Goal: Information Seeking & Learning: Learn about a topic

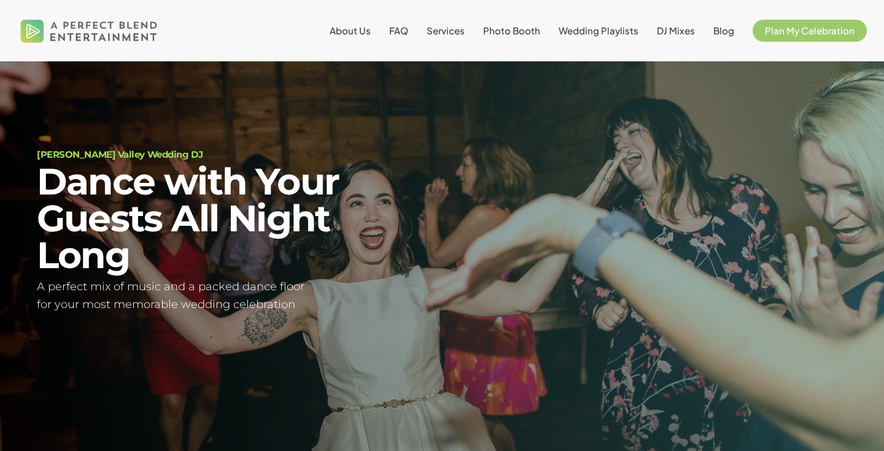
scroll to position [44, 0]
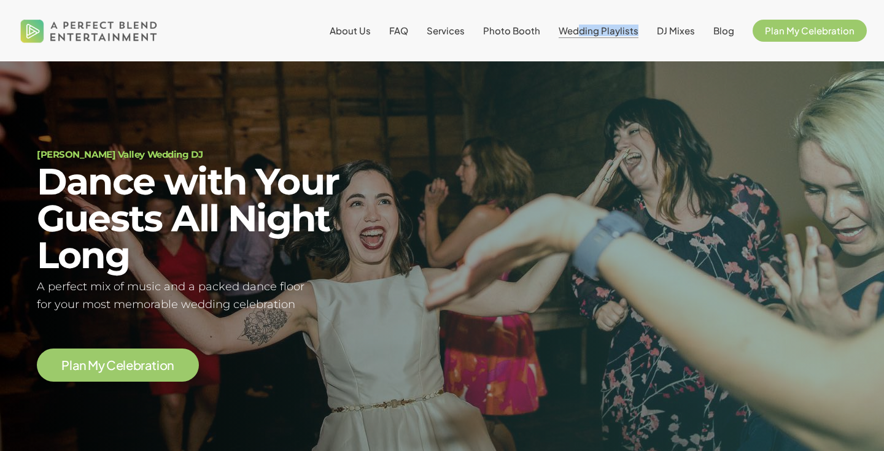
click at [585, 36] on li "Wedding Playlists" at bounding box center [598, 30] width 98 height 61
click at [583, 29] on span "Wedding Playlists" at bounding box center [598, 31] width 80 height 12
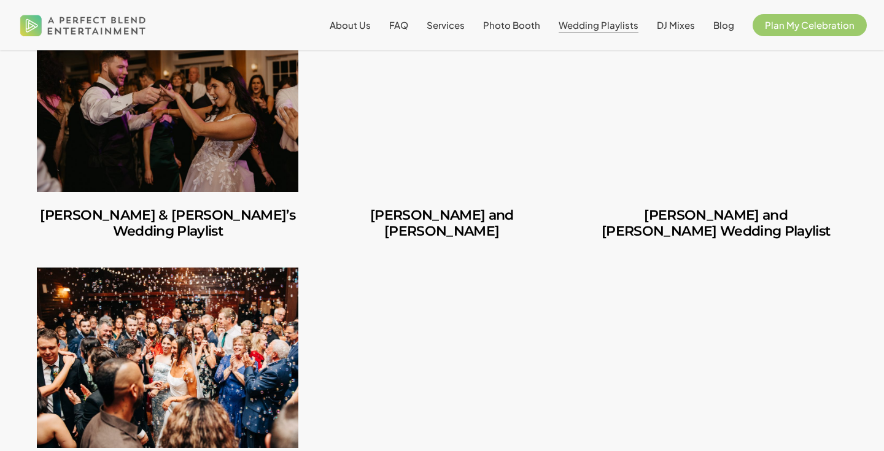
scroll to position [387, 0]
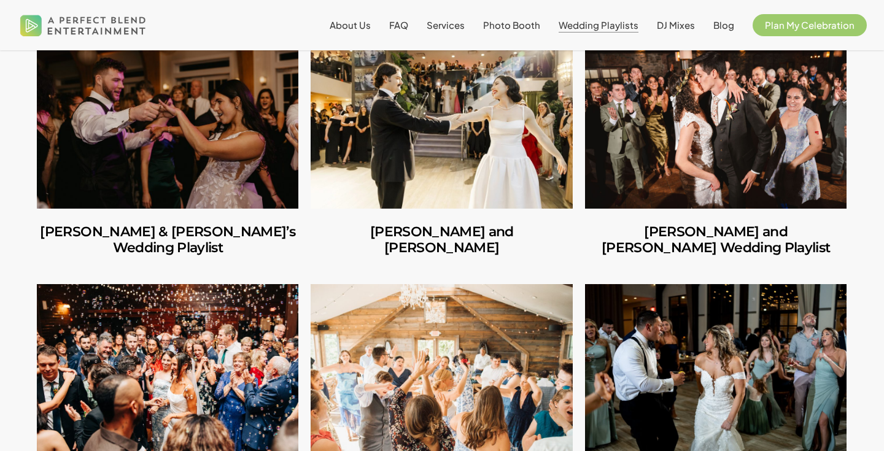
click at [237, 210] on link "Richard & Carly’s Wedding Playlist" at bounding box center [167, 240] width 261 height 63
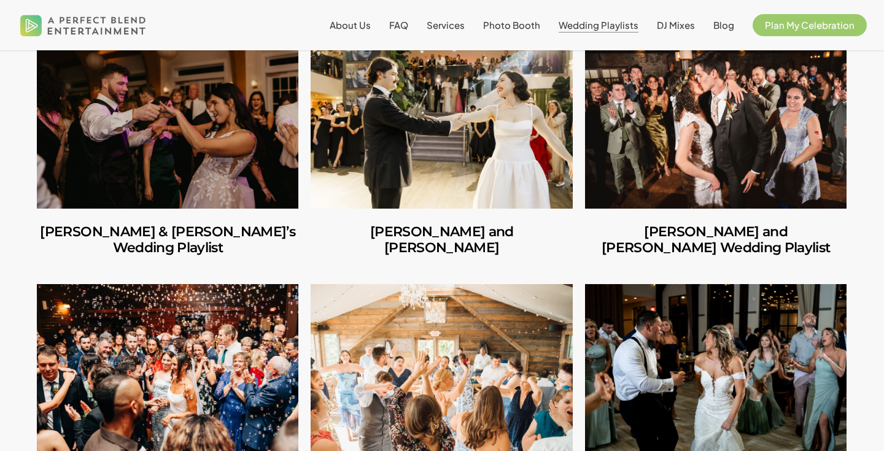
click at [471, 158] on link "Carlos and Olivia" at bounding box center [440, 118] width 261 height 180
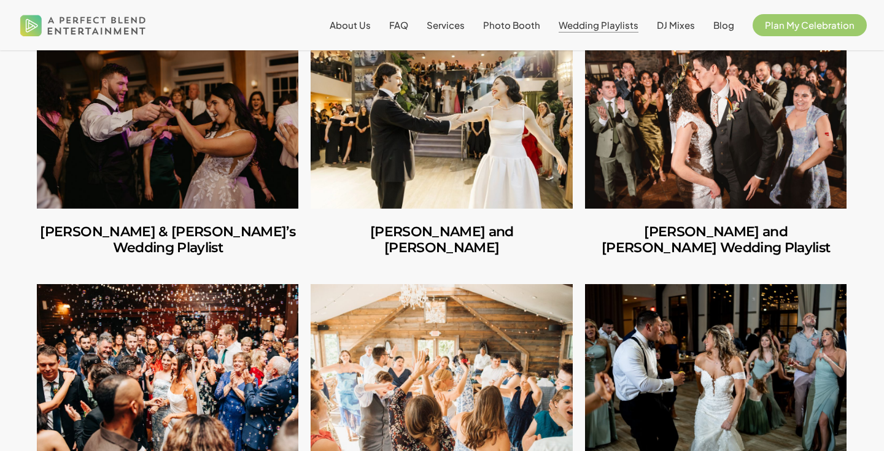
click at [661, 163] on link "Amber and Cooper’s Wedding Playlist" at bounding box center [715, 118] width 261 height 180
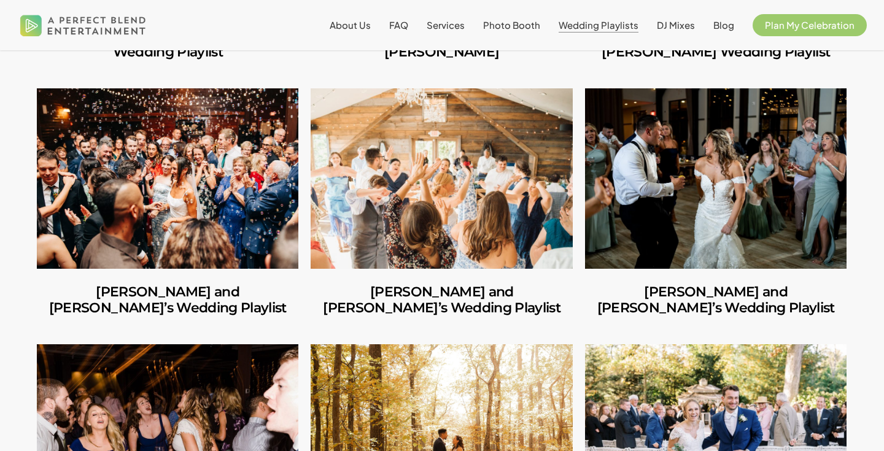
scroll to position [595, 0]
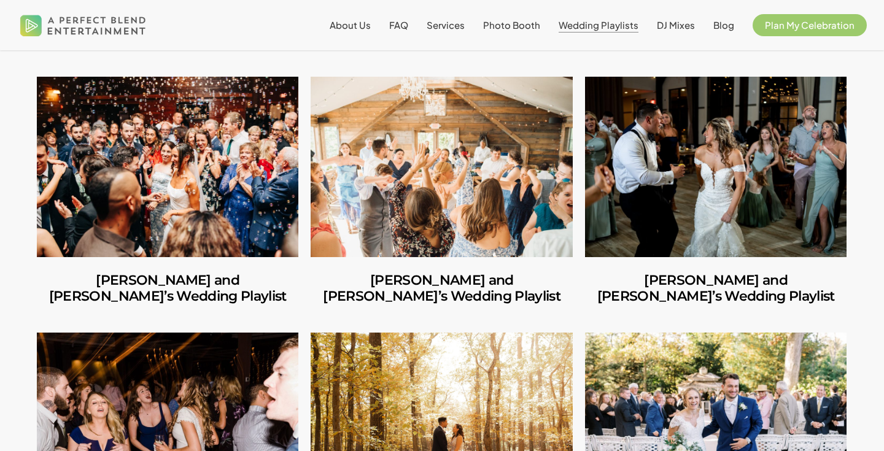
click at [231, 169] on link "Ilana and Andrew’s Wedding Playlist" at bounding box center [167, 167] width 261 height 180
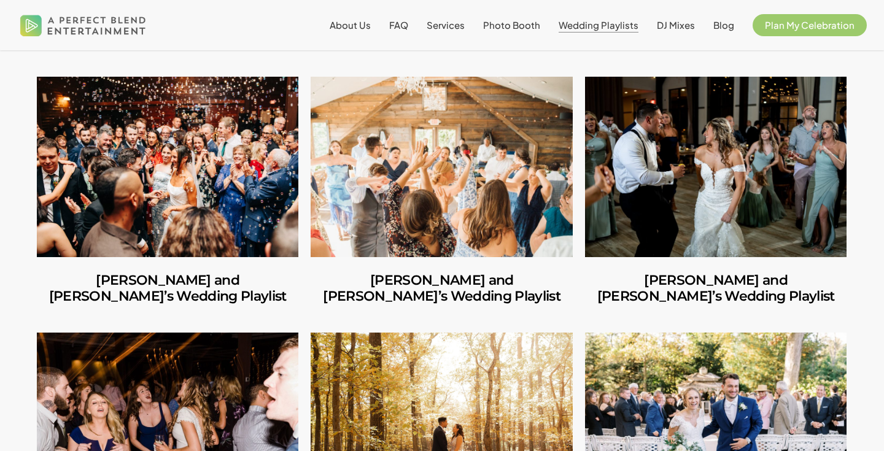
click at [404, 200] on link "Jules and Michelle’s Wedding Playlist" at bounding box center [440, 167] width 261 height 180
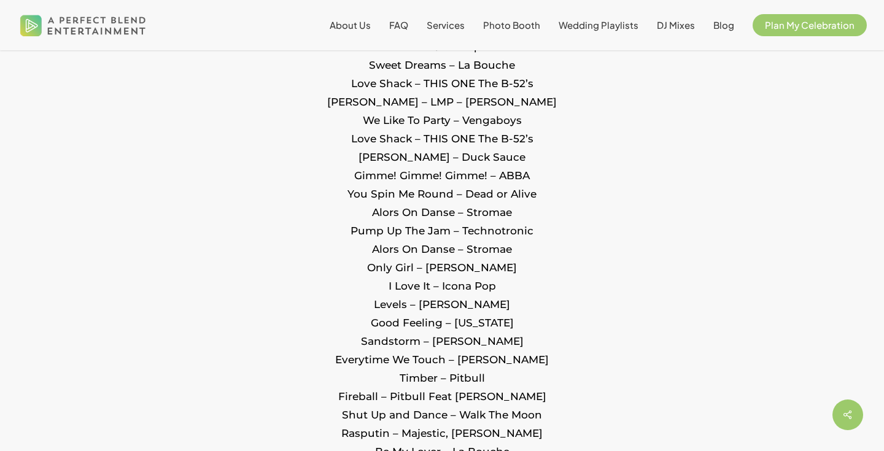
scroll to position [1182, 0]
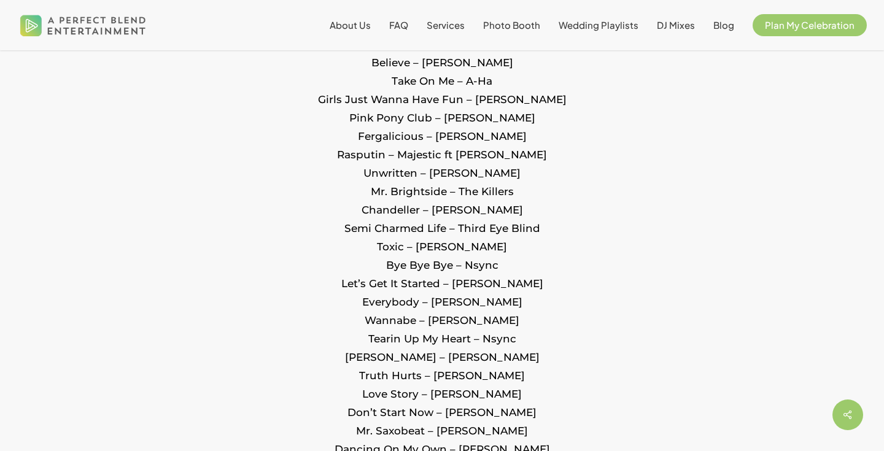
scroll to position [1277, 0]
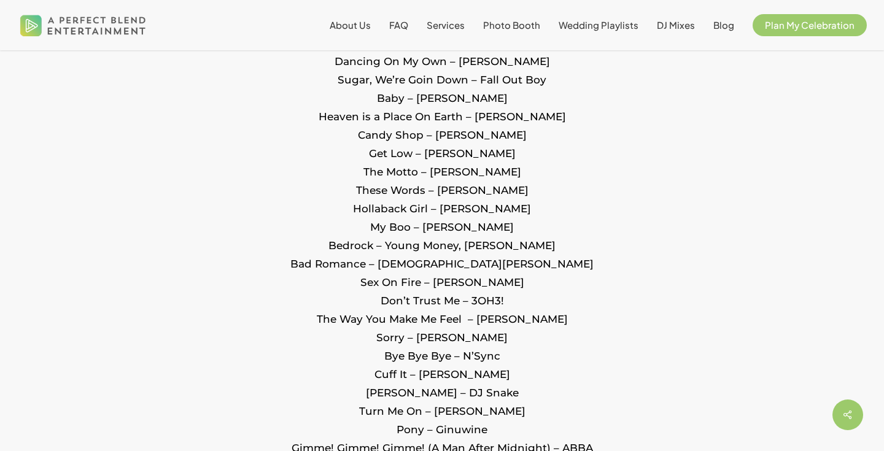
scroll to position [982, 0]
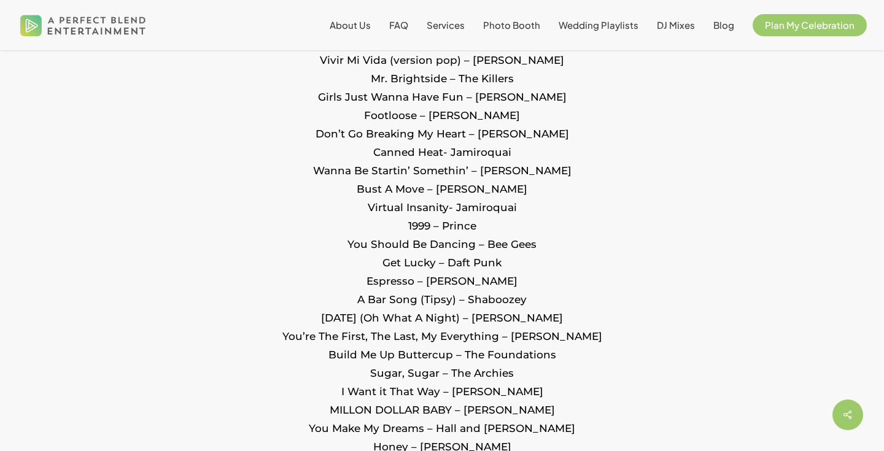
scroll to position [920, 0]
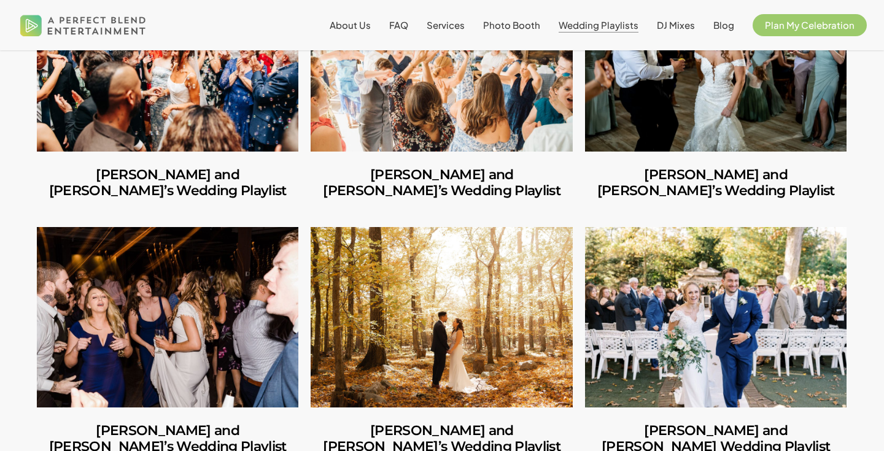
scroll to position [707, 0]
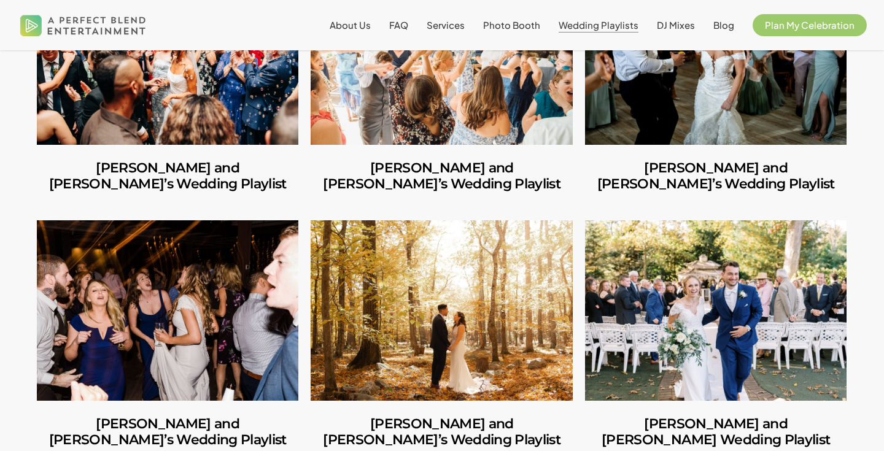
click at [417, 271] on link "Ruben and Lesley’s Wedding Playlist" at bounding box center [440, 310] width 261 height 180
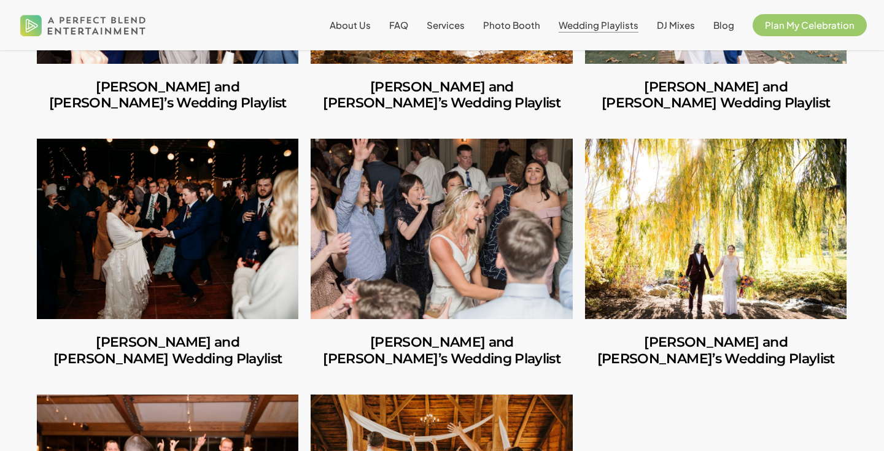
scroll to position [1046, 0]
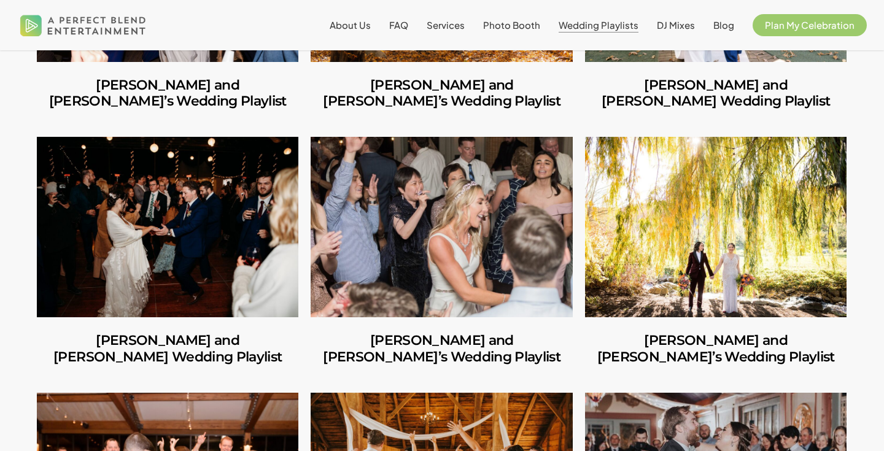
click at [388, 223] on link "Amara and Jon’s Wedding Playlist" at bounding box center [440, 227] width 261 height 180
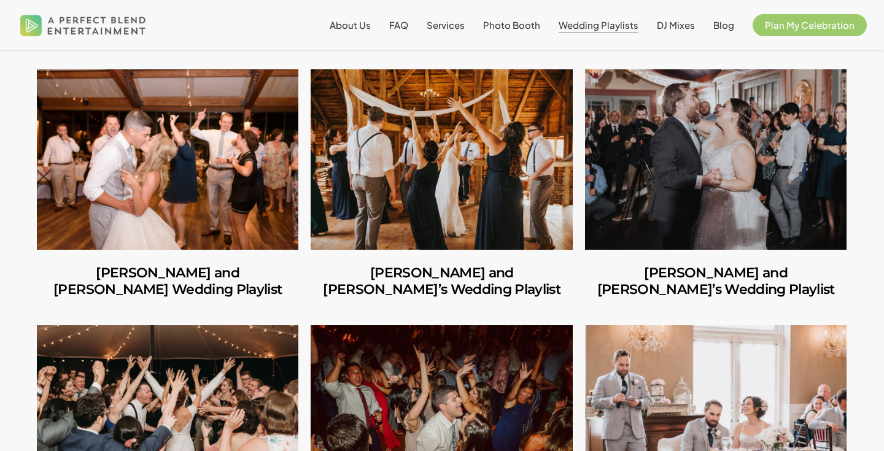
scroll to position [1387, 0]
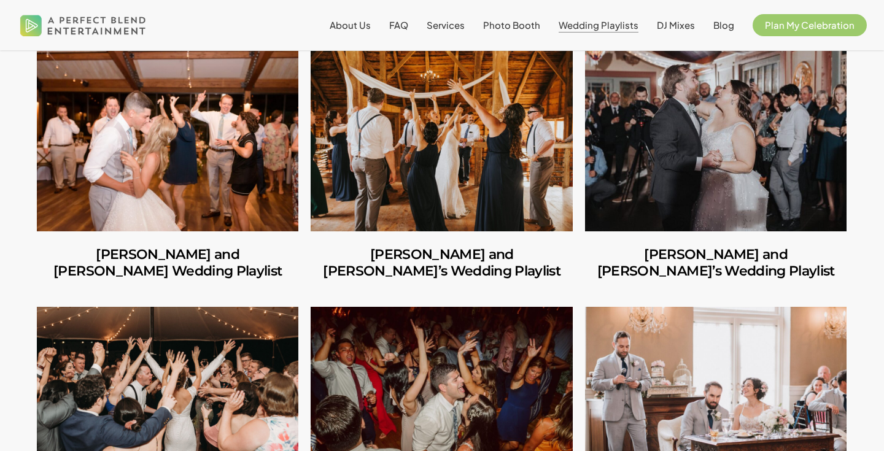
click at [454, 333] on link "Caitlin and Julio’s Wedding Playlist" at bounding box center [440, 397] width 261 height 180
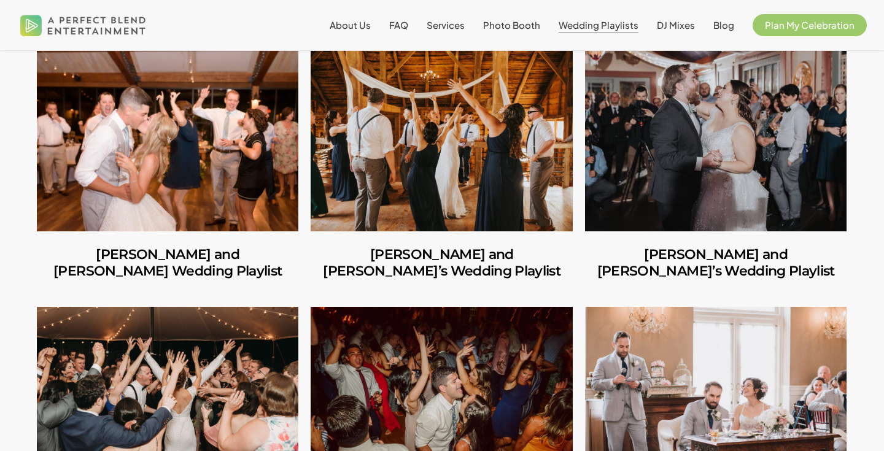
click at [222, 188] on link "Alyssa and Ryan’s Wedding Playlist" at bounding box center [167, 141] width 261 height 180
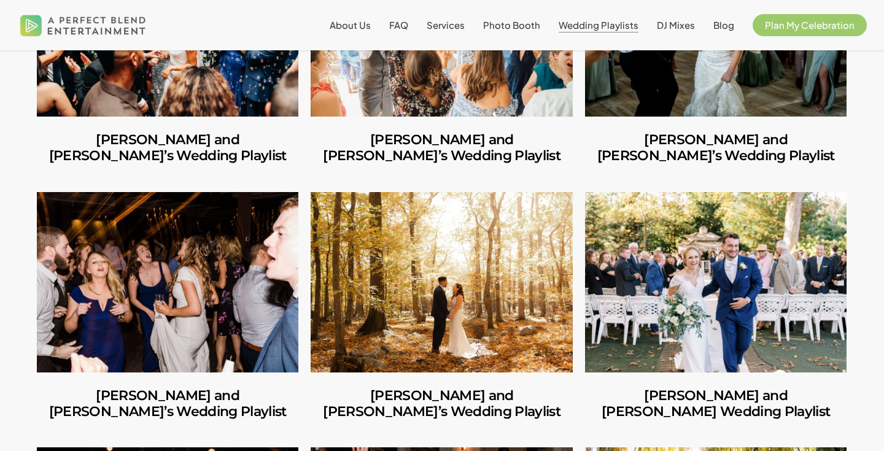
scroll to position [722, 0]
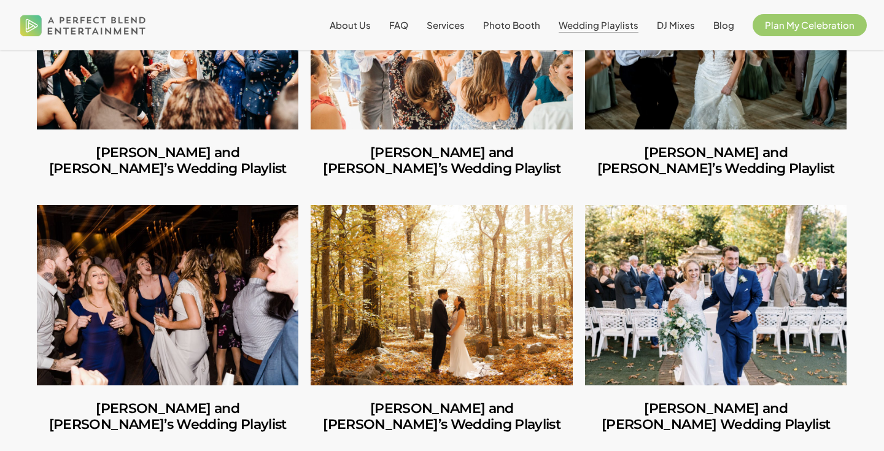
click at [491, 244] on link "Ruben and Lesley’s Wedding Playlist" at bounding box center [440, 295] width 261 height 180
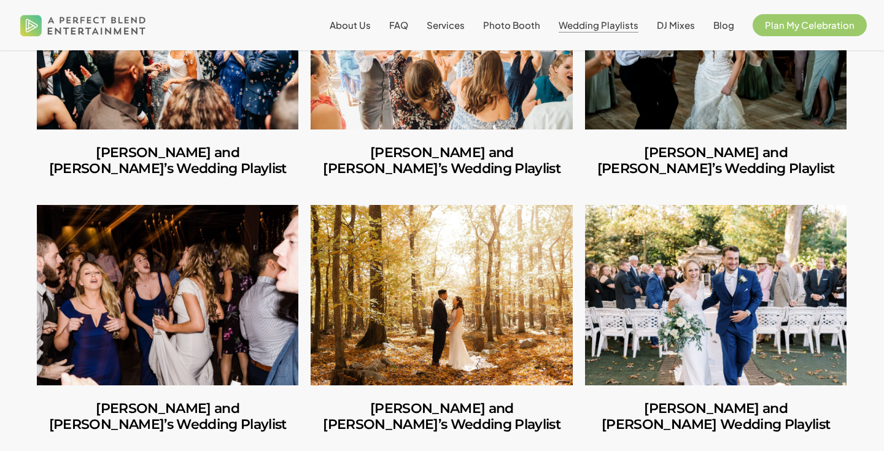
click at [163, 234] on link "Mike and Amanda’s Wedding Playlist" at bounding box center [167, 295] width 261 height 180
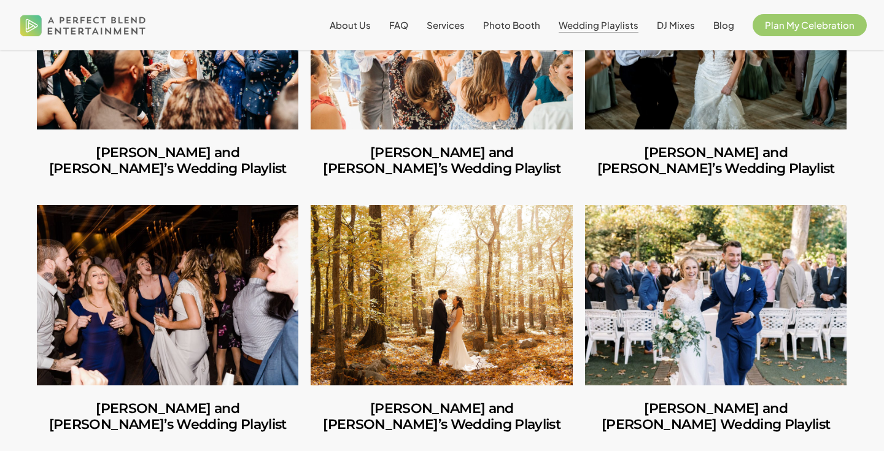
click at [682, 287] on link "George and Mackenzie’s Wedding Playlist" at bounding box center [715, 295] width 261 height 180
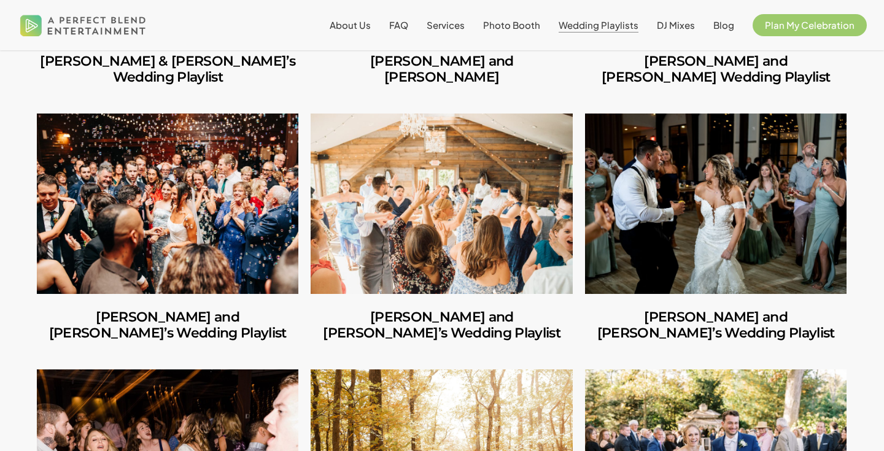
scroll to position [518, 0]
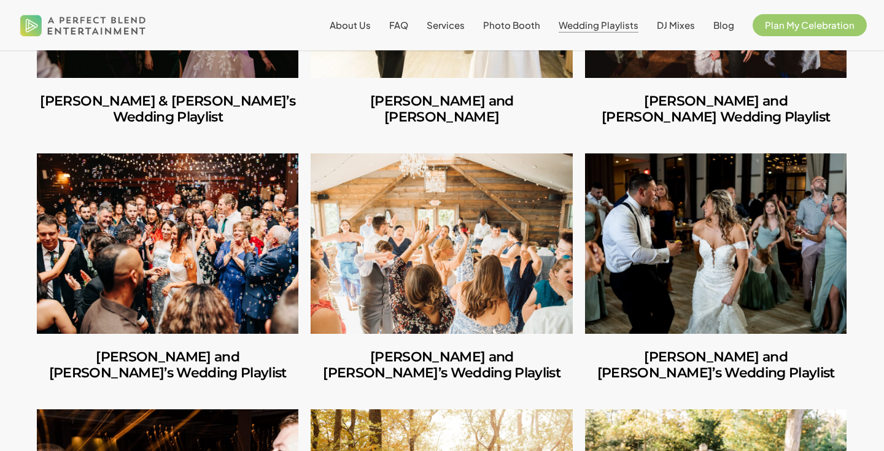
click at [745, 233] on link "Shannon and Joseph’s Wedding Playlist" at bounding box center [715, 243] width 261 height 180
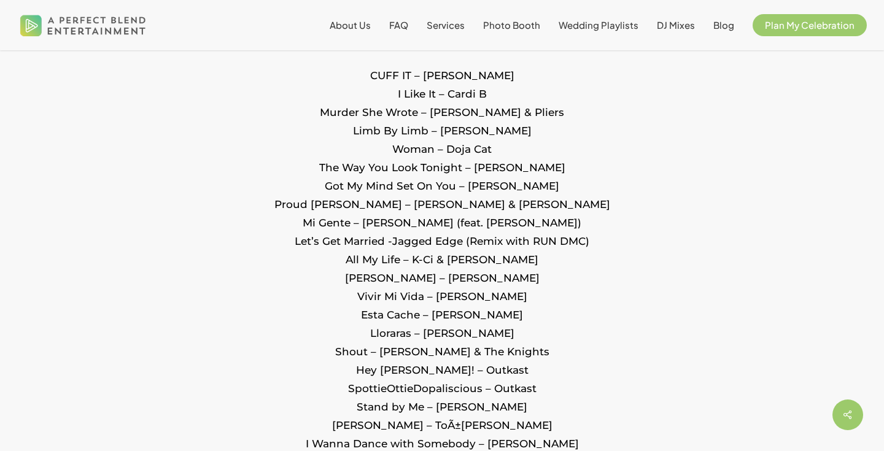
scroll to position [873, 0]
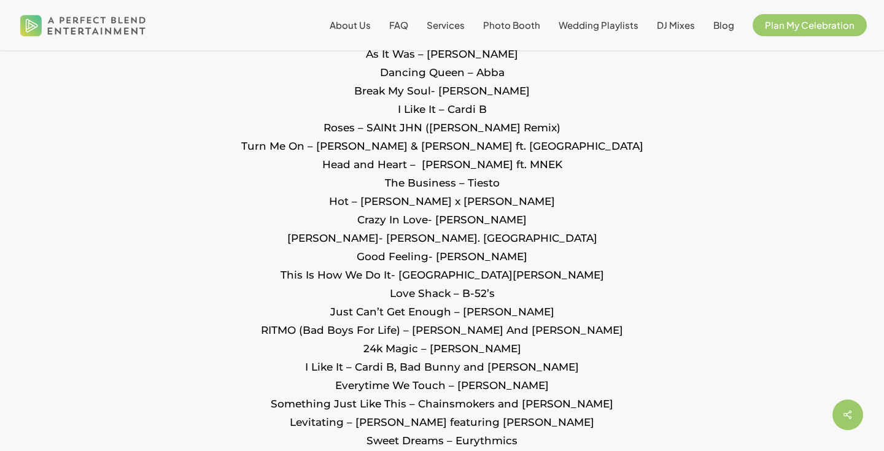
scroll to position [974, 0]
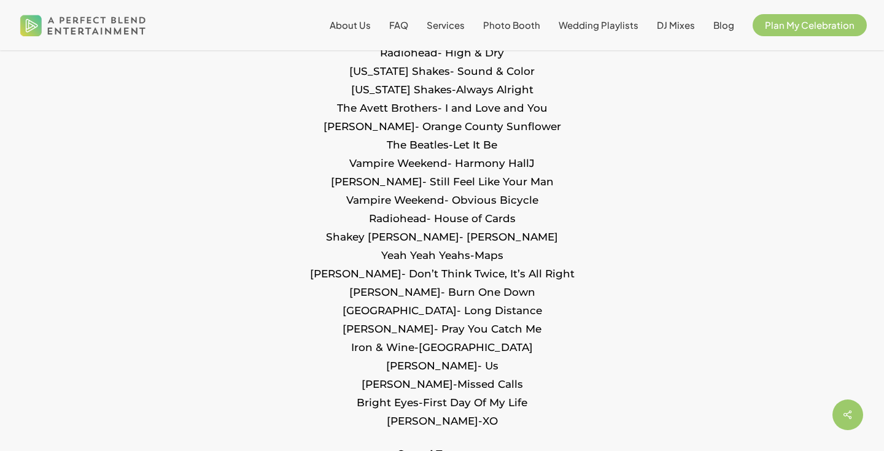
scroll to position [1017, 0]
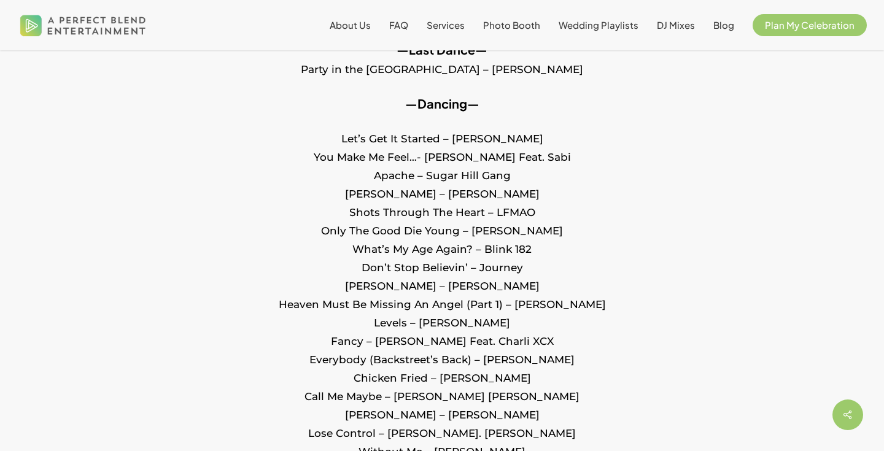
scroll to position [890, 0]
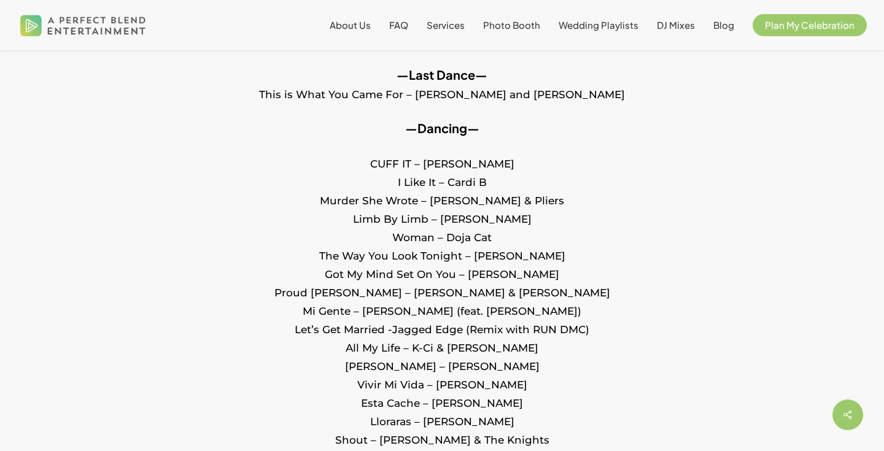
scroll to position [782, 0]
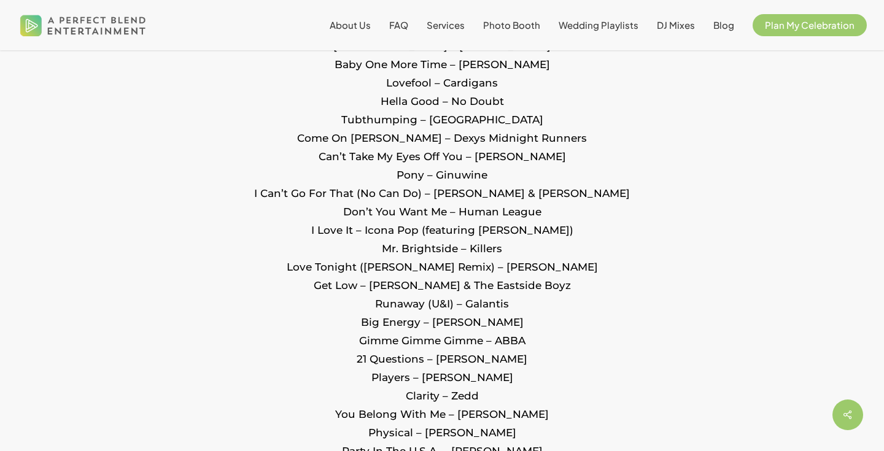
scroll to position [2834, 0]
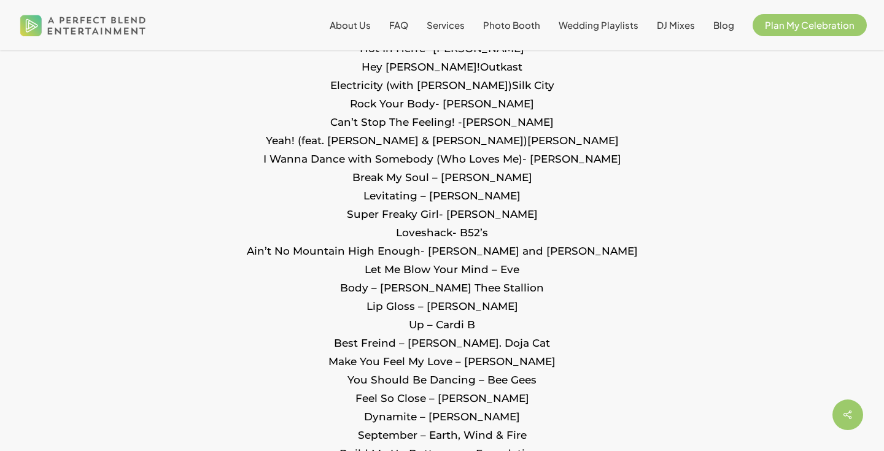
scroll to position [1761, 0]
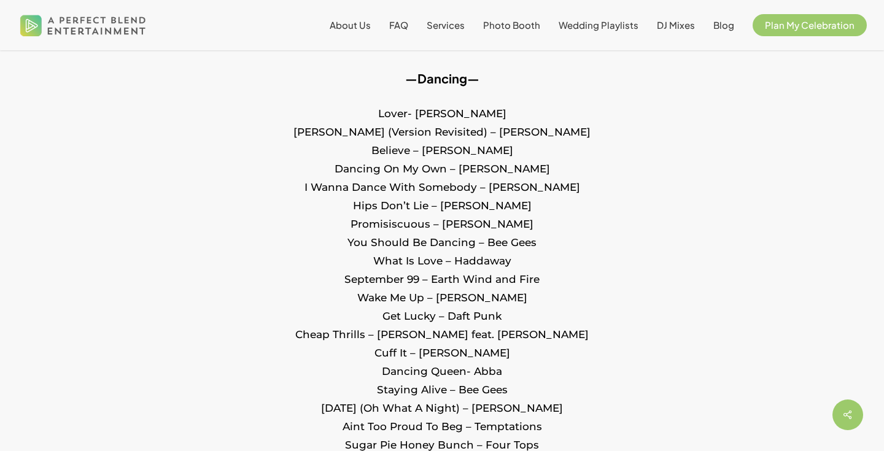
scroll to position [872, 0]
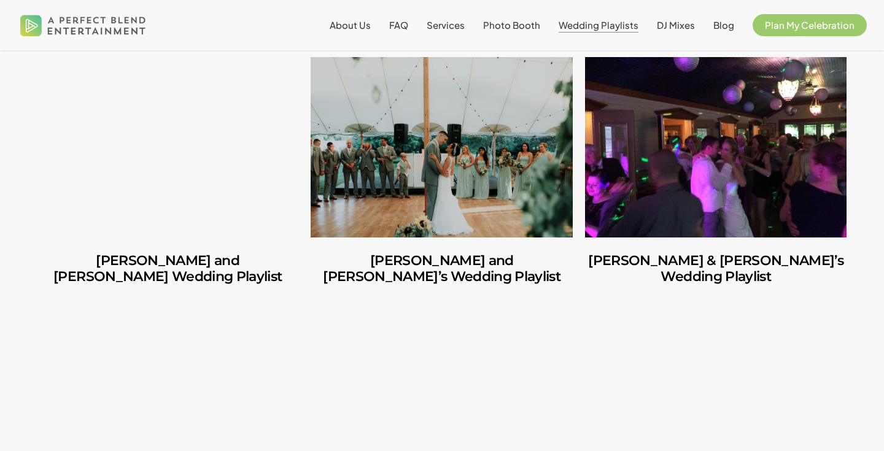
scroll to position [1927, 0]
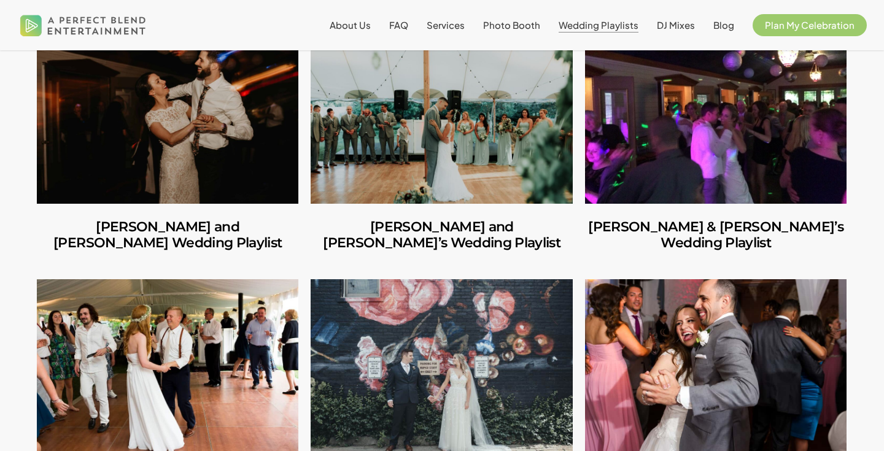
click at [185, 279] on link "Emma and Chad’s Wedding Playlist" at bounding box center [167, 369] width 261 height 180
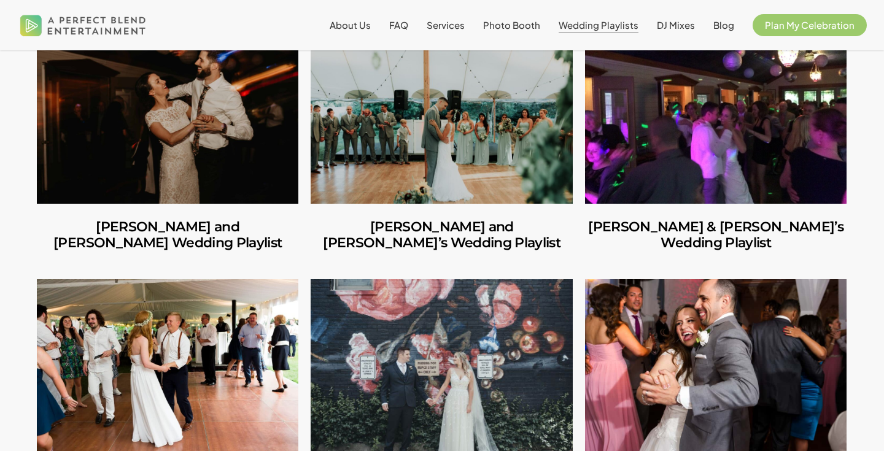
click at [527, 302] on link "Barbara and John’s Wedding Playlist" at bounding box center [440, 369] width 261 height 180
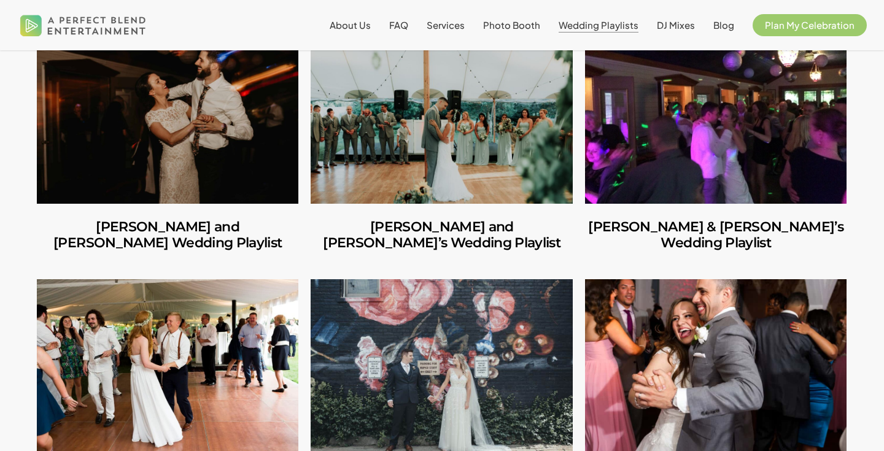
click at [788, 279] on link "Sandra & Michael’s Wedding Playlist" at bounding box center [715, 369] width 261 height 180
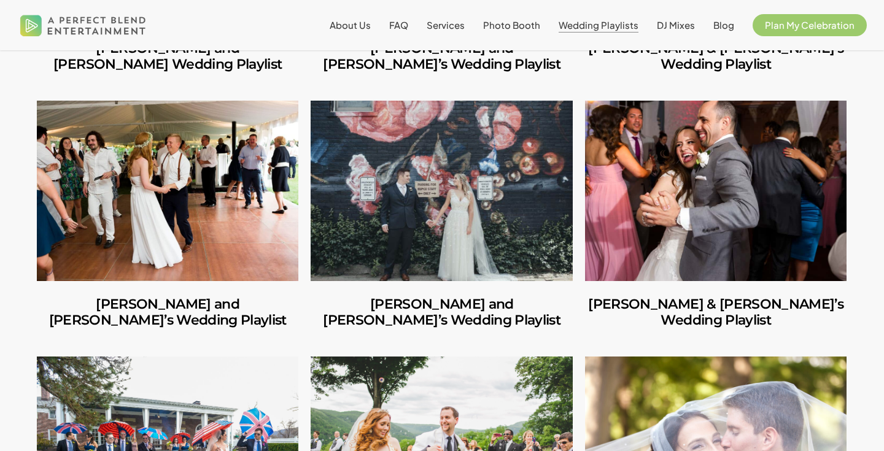
scroll to position [2116, 0]
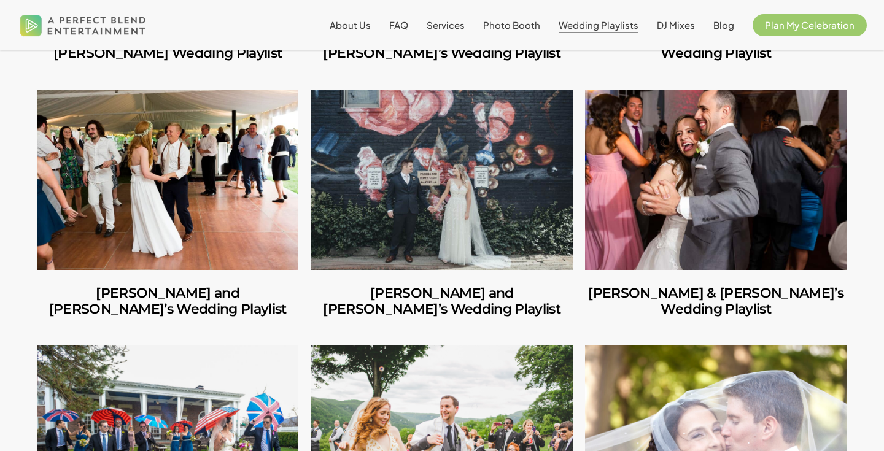
click at [185, 345] on link "Katie & Alex’s Wedding Playlist" at bounding box center [167, 435] width 261 height 180
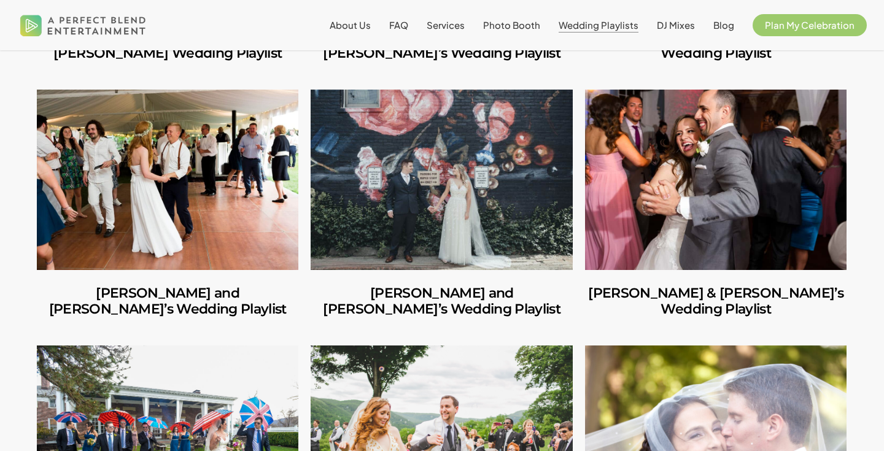
click at [688, 345] on link "Jessica & Tim’s Wedding Playlist" at bounding box center [715, 435] width 261 height 180
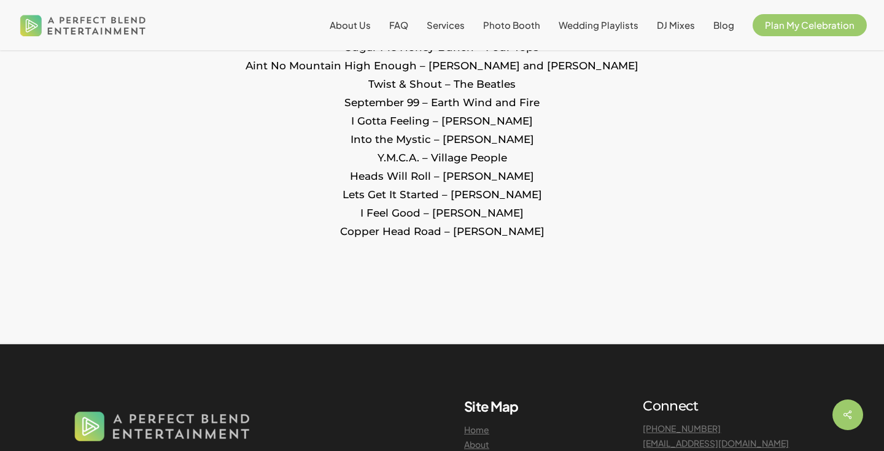
scroll to position [1957, 0]
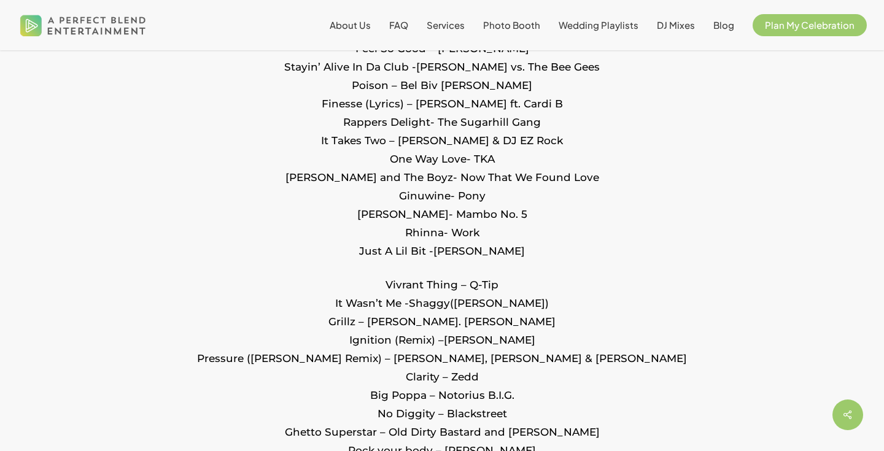
scroll to position [1903, 0]
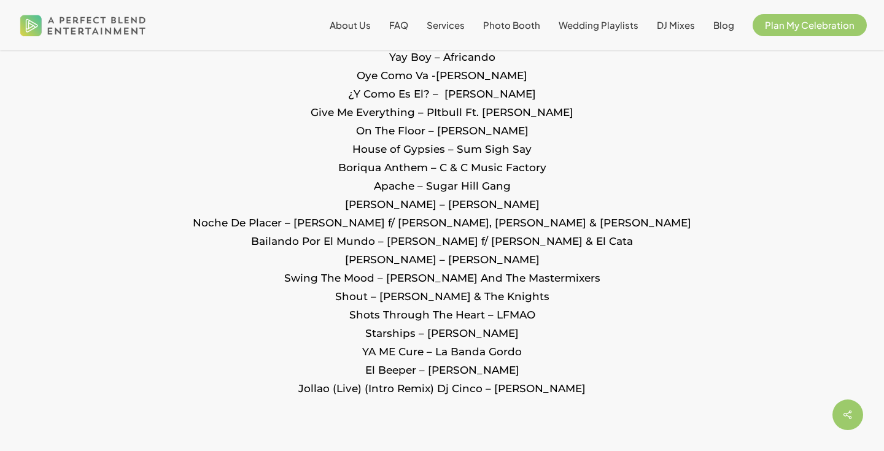
scroll to position [2279, 0]
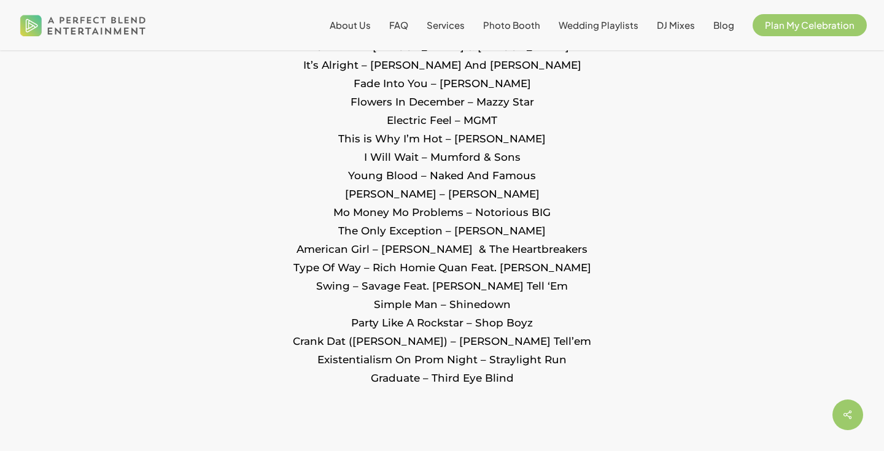
scroll to position [2268, 0]
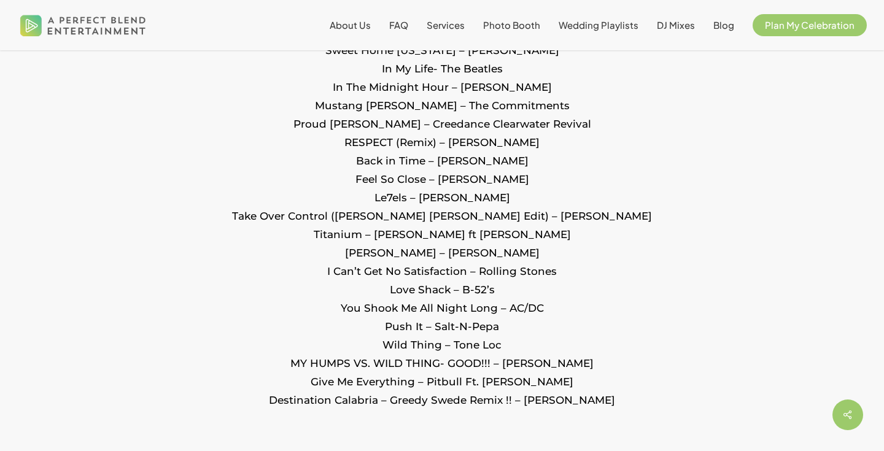
scroll to position [2727, 0]
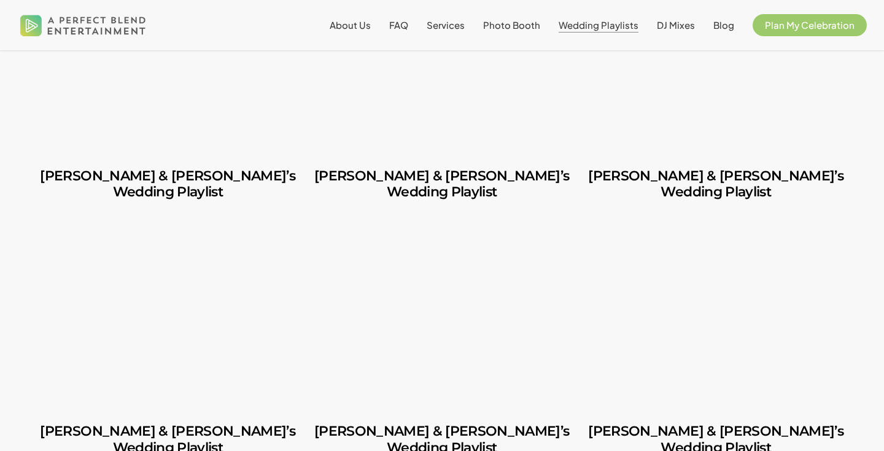
scroll to position [2500, 0]
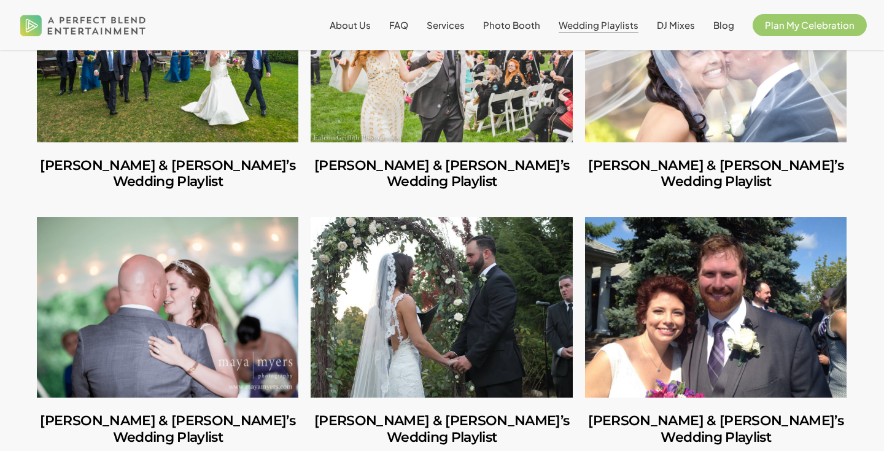
click at [452, 234] on link "Lisa & Dan’s Wedding Playlist" at bounding box center [440, 307] width 261 height 180
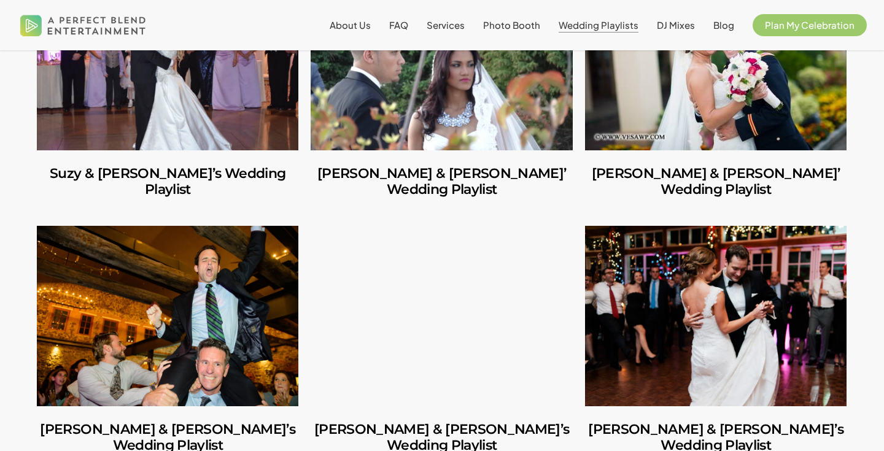
scroll to position [3530, 0]
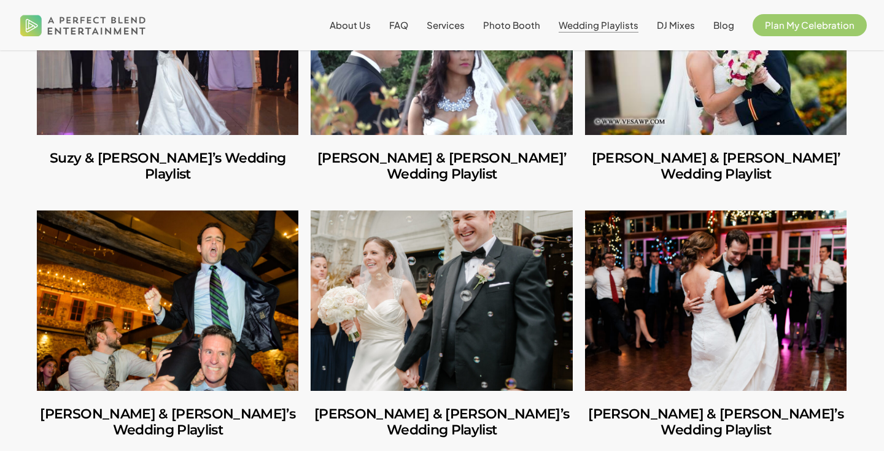
click at [207, 210] on link "Kerry & Kevin’s Wedding Playlist" at bounding box center [167, 300] width 261 height 180
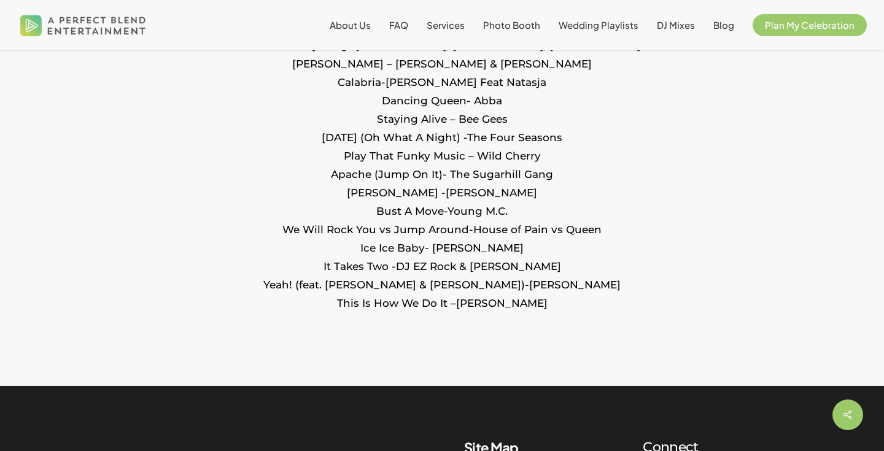
scroll to position [1690, 0]
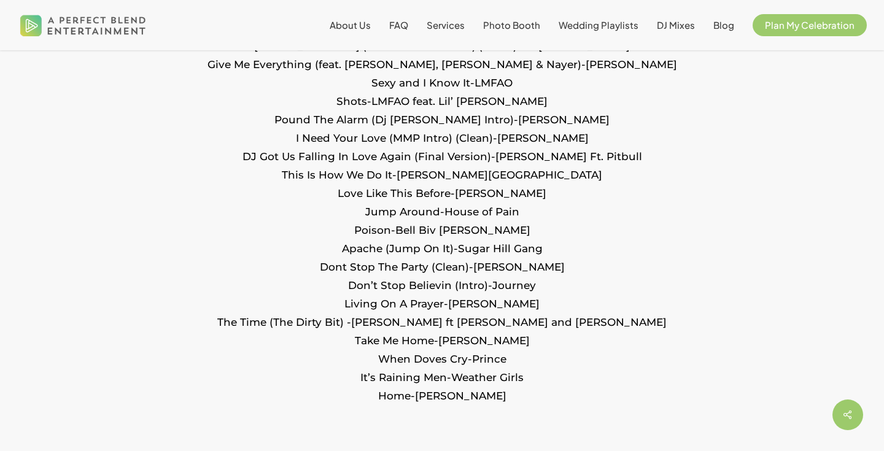
scroll to position [1818, 0]
